Goal: Transaction & Acquisition: Purchase product/service

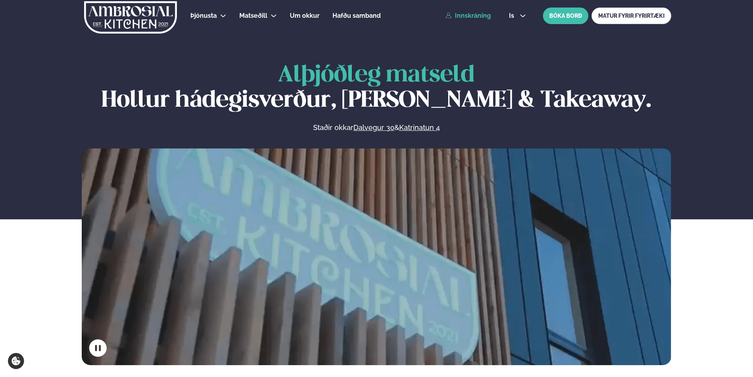
click at [464, 18] on link "Innskráning" at bounding box center [467, 15] width 45 height 7
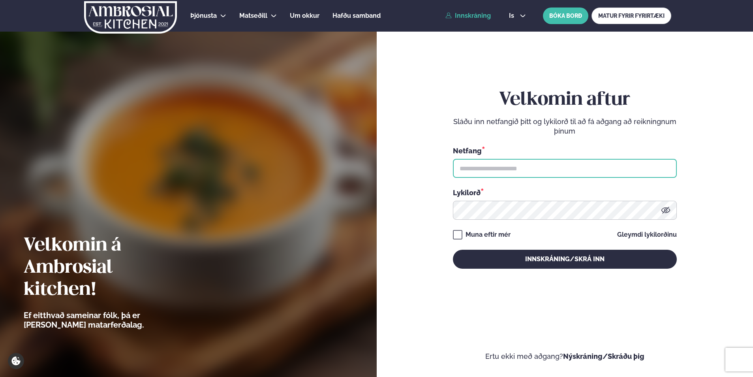
type input "**********"
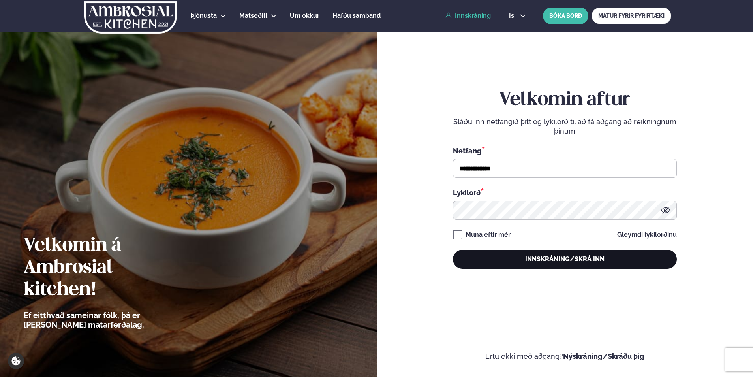
click at [537, 261] on button "Innskráning/Skrá inn" at bounding box center [565, 258] width 224 height 19
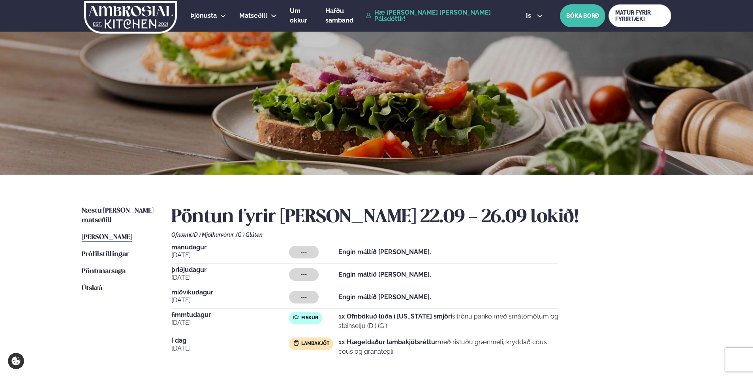
scroll to position [79, 0]
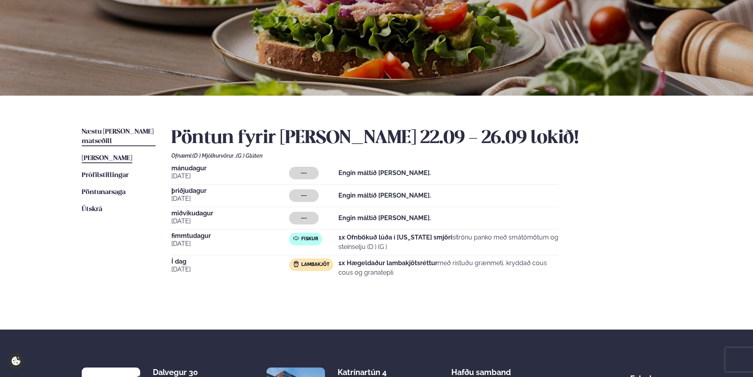
click at [118, 128] on span "Næstu [PERSON_NAME] matseðill" at bounding box center [118, 136] width 72 height 16
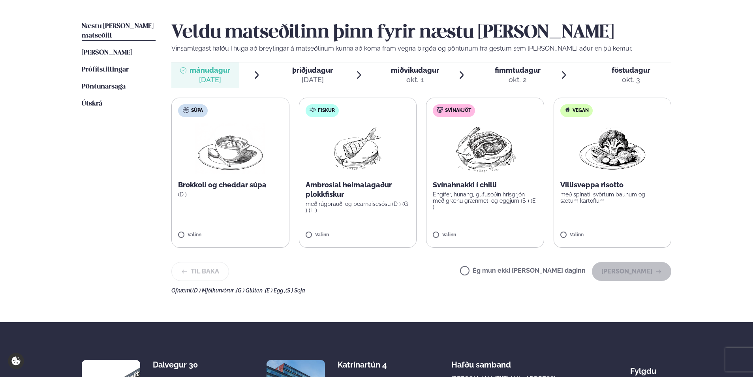
scroll to position [197, 0]
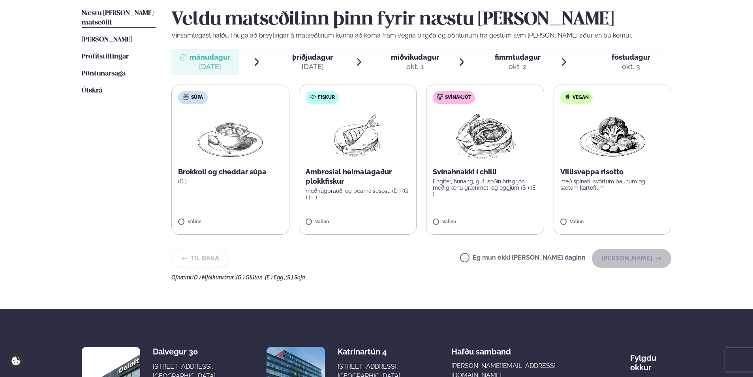
click at [693, 139] on div "Næstu [PERSON_NAME] matseðill Næsta vika [PERSON_NAME] matseðill [PERSON_NAME] …" at bounding box center [376, 143] width 637 height 332
click at [308, 62] on div "[DATE]" at bounding box center [312, 66] width 41 height 9
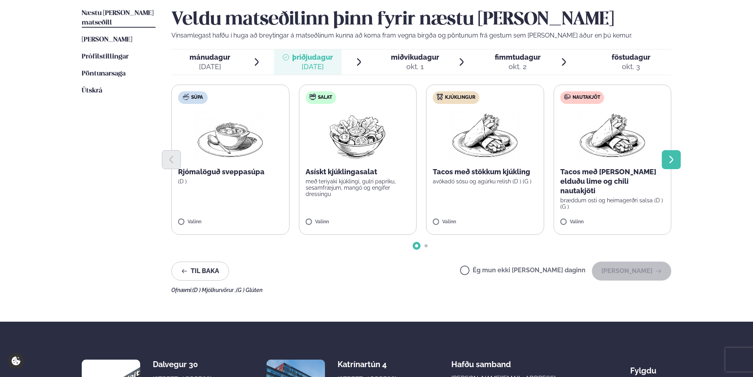
click at [673, 165] on button "Next slide" at bounding box center [671, 159] width 19 height 19
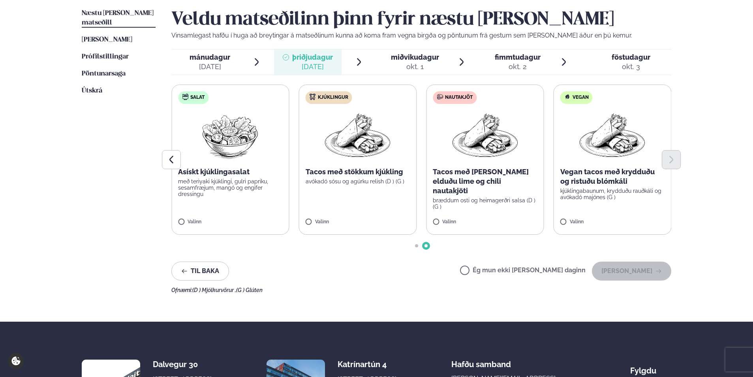
click at [405, 59] on span "miðvikudagur" at bounding box center [415, 57] width 48 height 8
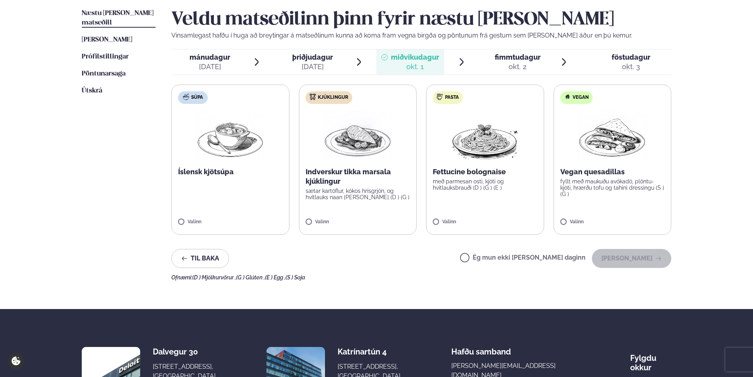
click at [599, 167] on p "Vegan quesadillas" at bounding box center [612, 171] width 105 height 9
click at [498, 166] on label "Pasta Fettucine bolognaise með parmesan osti, kjöti og hvítlauksbrauði (D ) (G …" at bounding box center [485, 159] width 118 height 150
click at [457, 217] on div at bounding box center [461, 218] width 30 height 16
click at [590, 217] on icon at bounding box center [589, 217] width 4 height 0
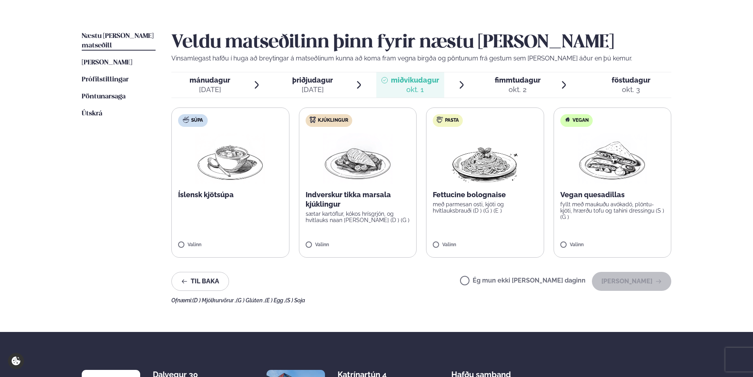
scroll to position [158, 0]
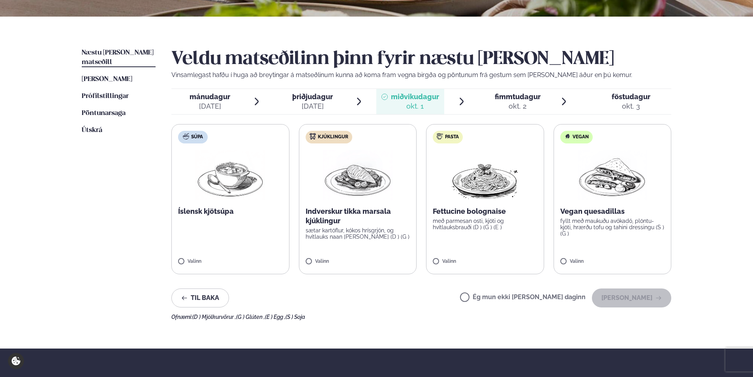
click at [501, 97] on span "fimmtudagur" at bounding box center [518, 96] width 46 height 8
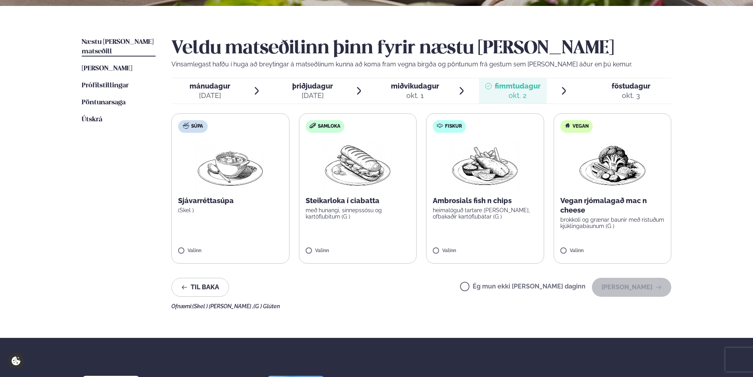
scroll to position [118, 0]
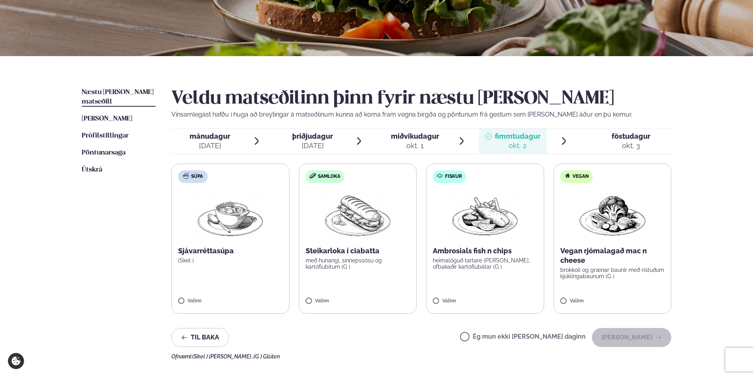
click at [633, 140] on span "föstudagur" at bounding box center [630, 136] width 39 height 8
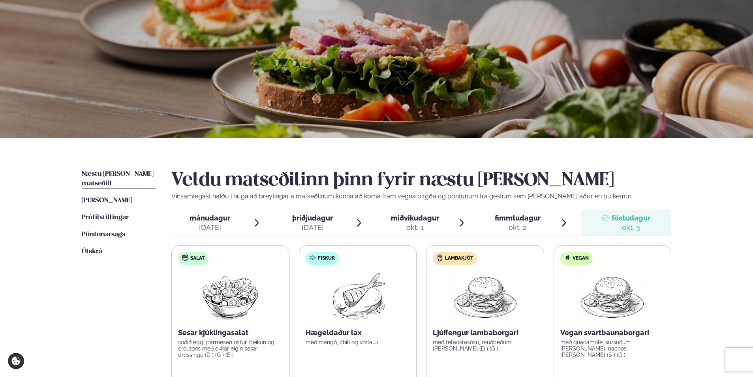
scroll to position [79, 0]
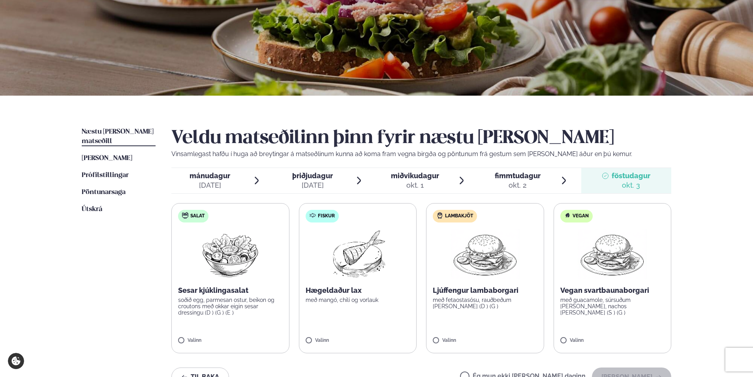
click at [210, 172] on span "mánudagur" at bounding box center [209, 175] width 41 height 8
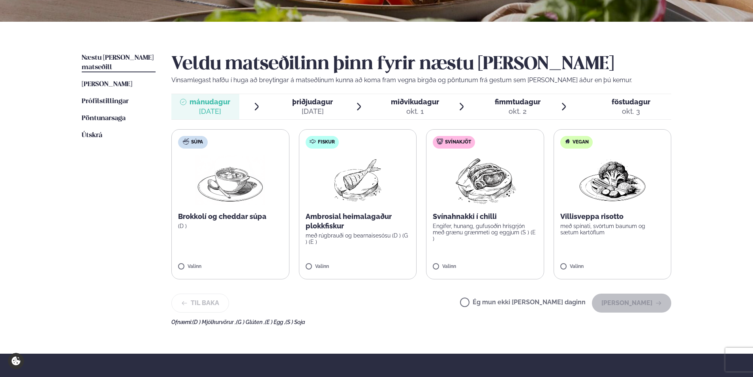
scroll to position [158, 0]
